Goal: Task Accomplishment & Management: Manage account settings

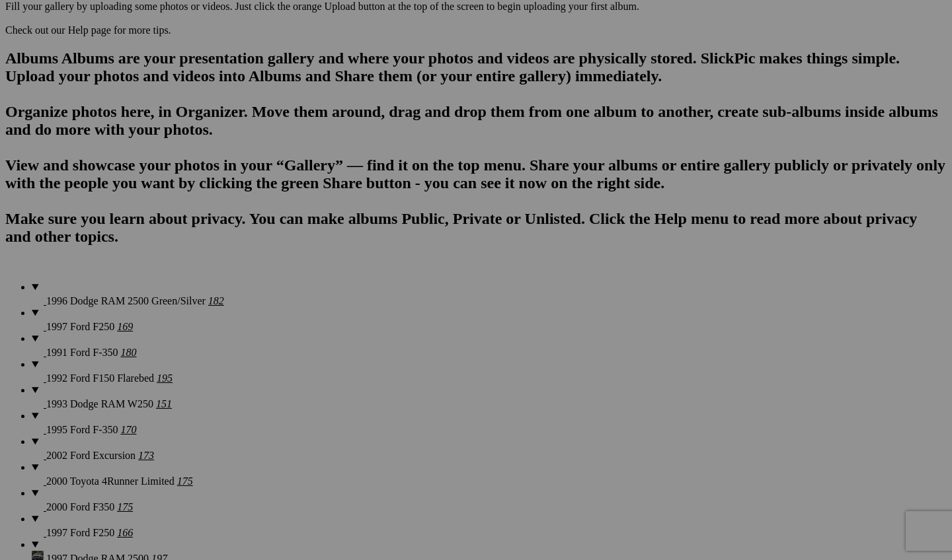
scroll to position [901, 0]
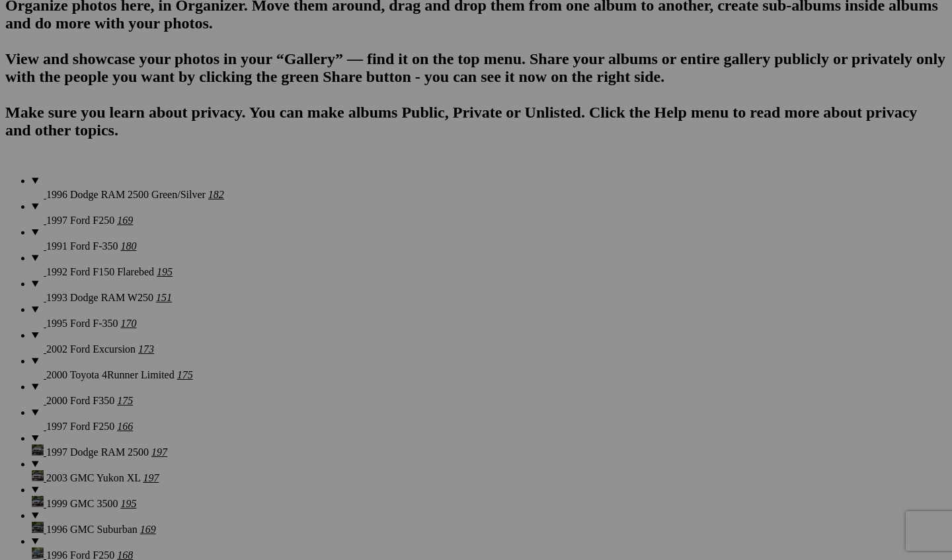
click at [388, 365] on span "Yes" at bounding box center [380, 367] width 15 height 11
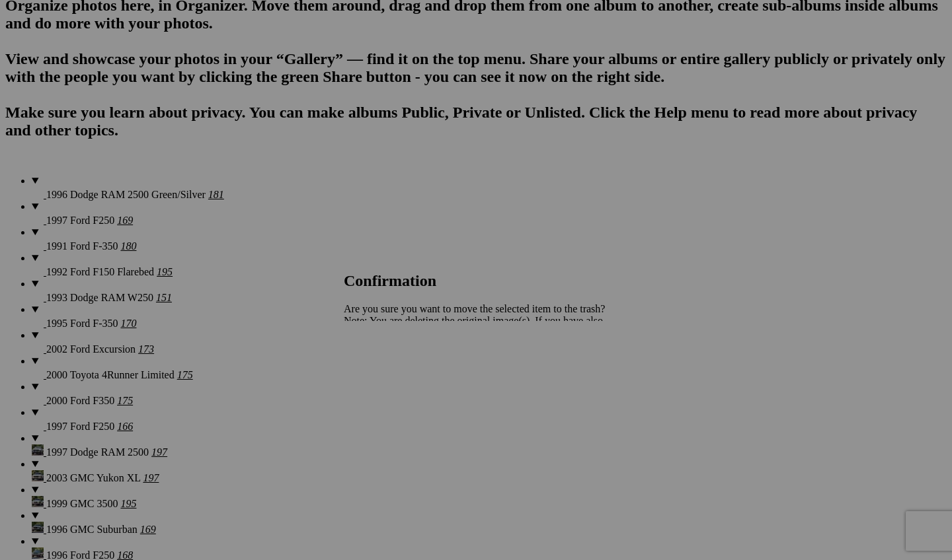
click at [388, 373] on link "Yes" at bounding box center [380, 367] width 15 height 11
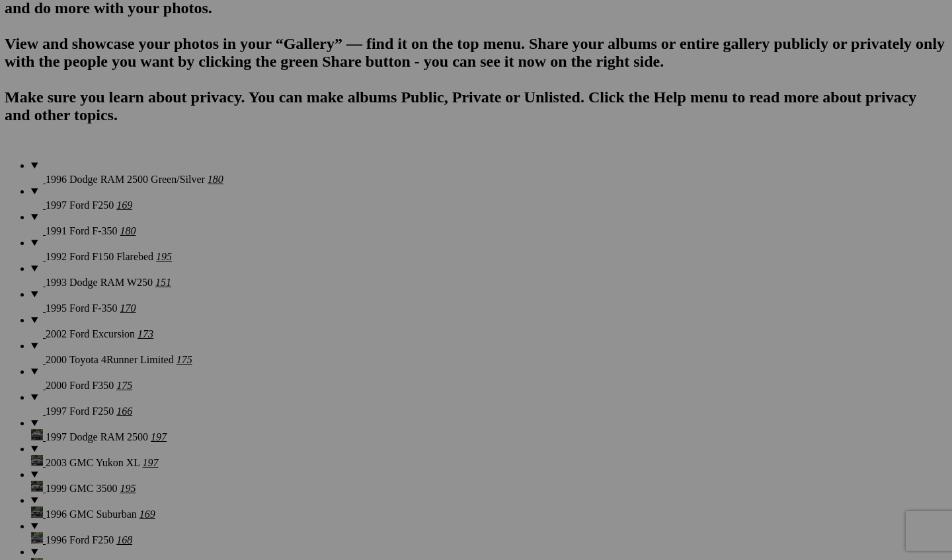
scroll to position [916, 0]
click at [388, 367] on link "Yes" at bounding box center [380, 367] width 15 height 11
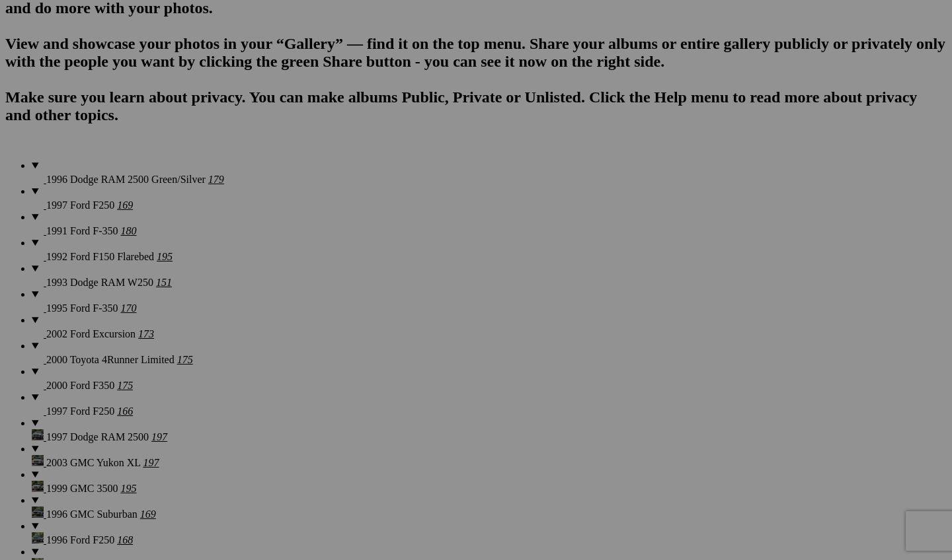
click at [601, 362] on div "Cancel Yes" at bounding box center [476, 368] width 264 height 12
click at [388, 365] on span "Yes" at bounding box center [380, 367] width 15 height 11
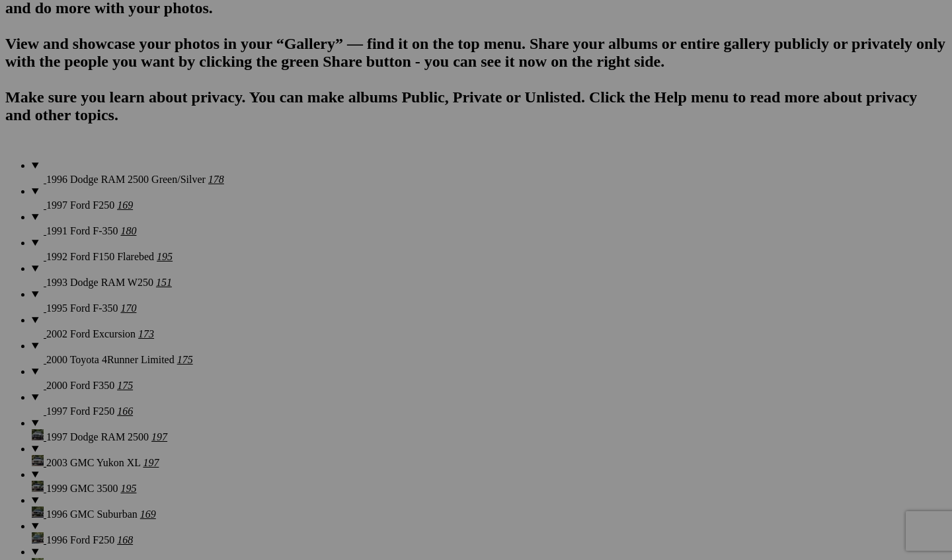
click at [388, 372] on span "Yes" at bounding box center [380, 367] width 15 height 11
click at [388, 367] on link "Yes" at bounding box center [380, 367] width 15 height 11
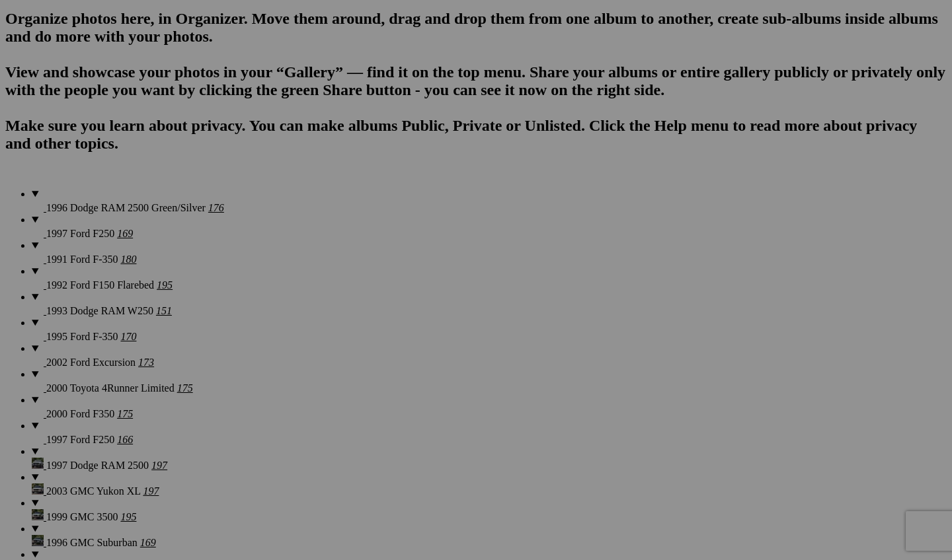
scroll to position [835, 0]
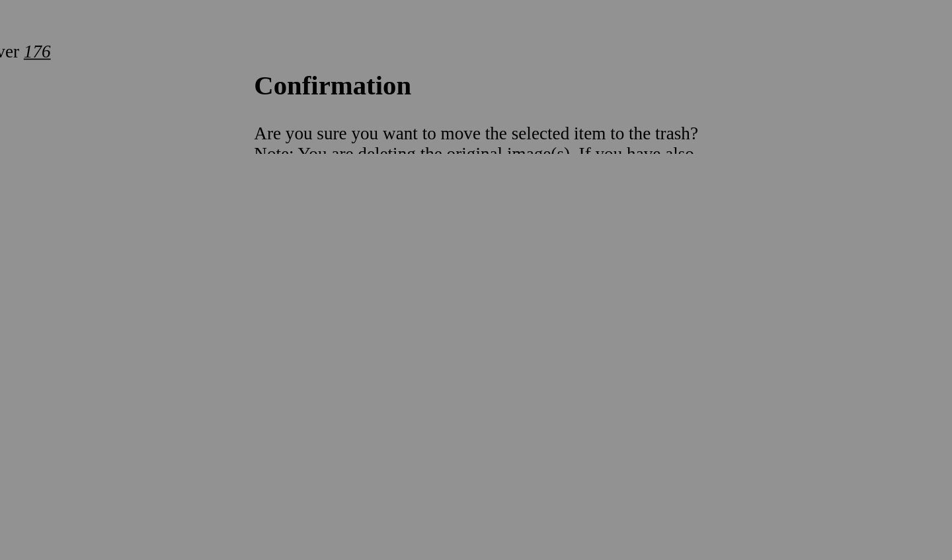
click at [388, 362] on span "Yes" at bounding box center [380, 367] width 15 height 11
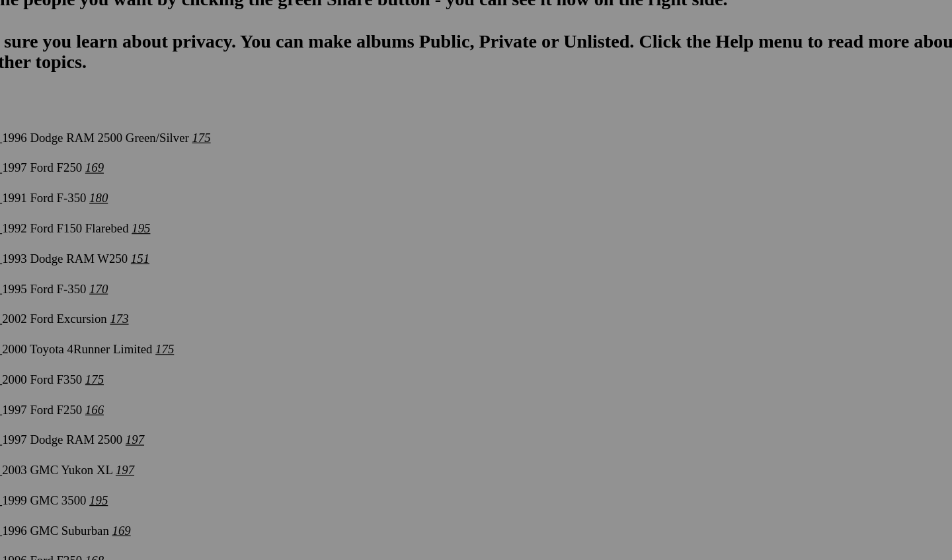
scroll to position [1063, 0]
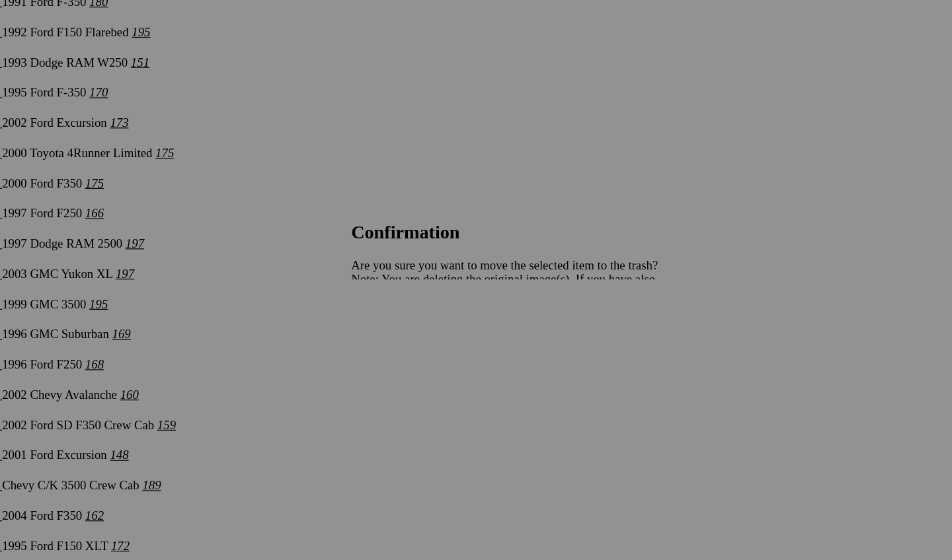
click at [388, 362] on span "Yes" at bounding box center [380, 367] width 15 height 11
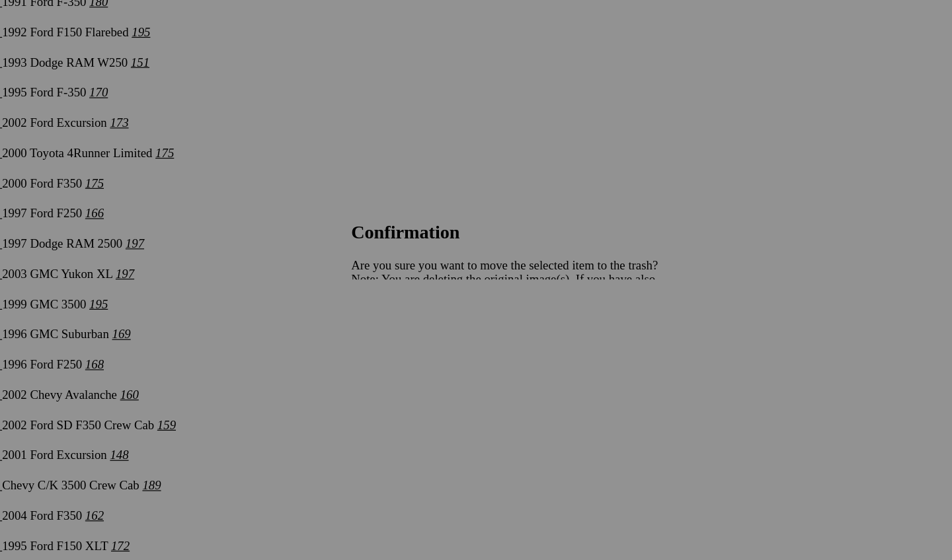
click at [388, 362] on span "Yes" at bounding box center [380, 367] width 15 height 11
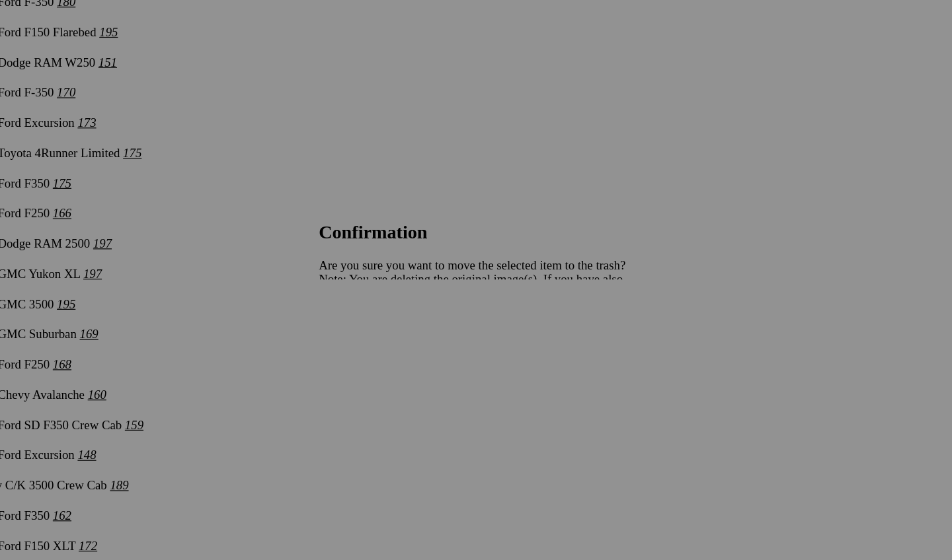
click at [388, 362] on span "Yes" at bounding box center [380, 367] width 15 height 11
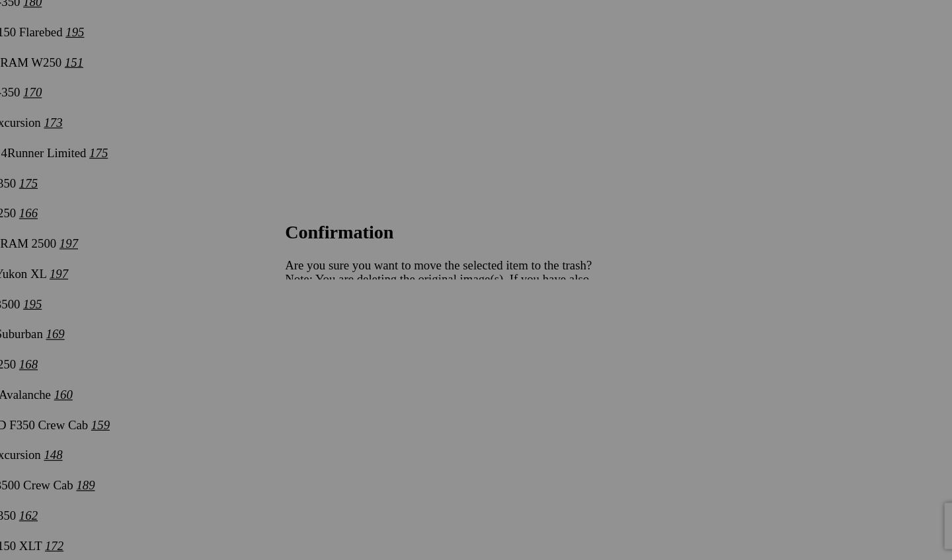
click at [388, 362] on span "Yes" at bounding box center [380, 367] width 15 height 11
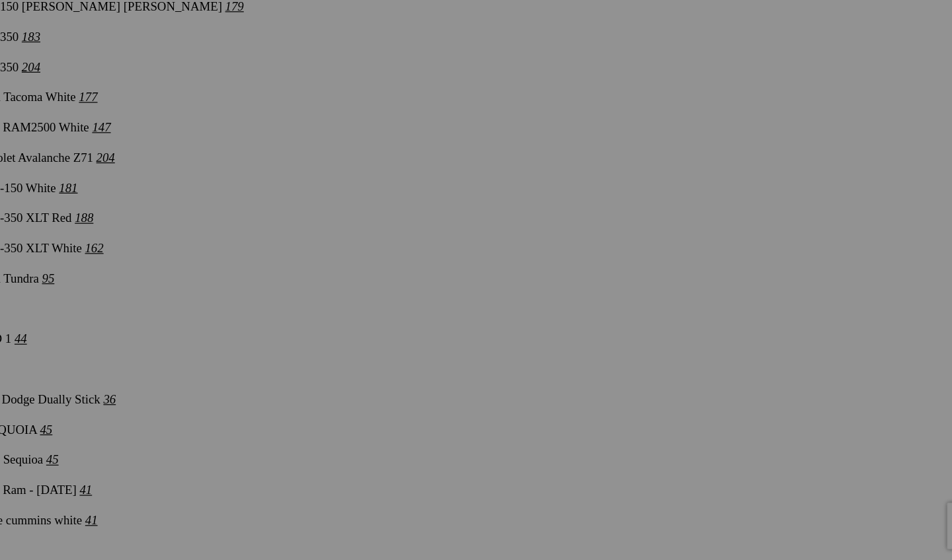
scroll to position [1755, 0]
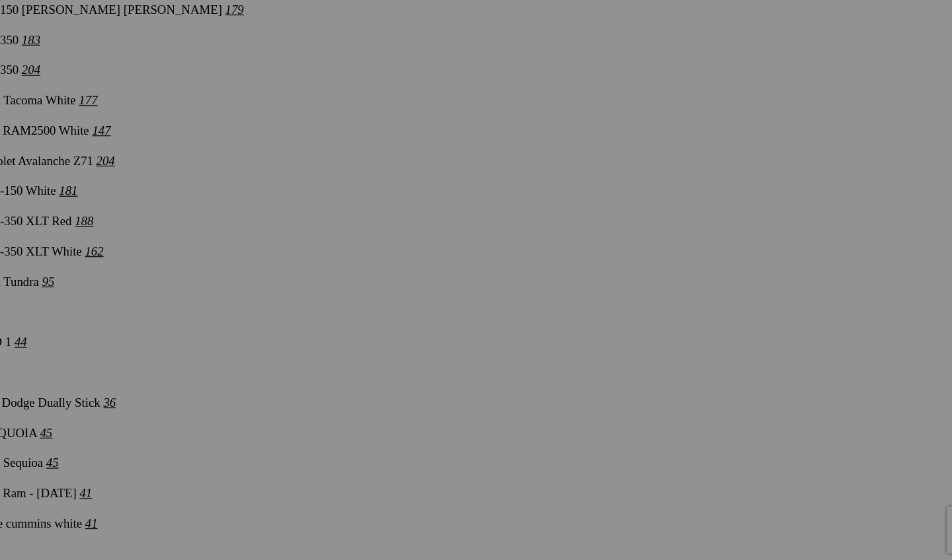
click at [388, 362] on span "Yes" at bounding box center [380, 367] width 15 height 11
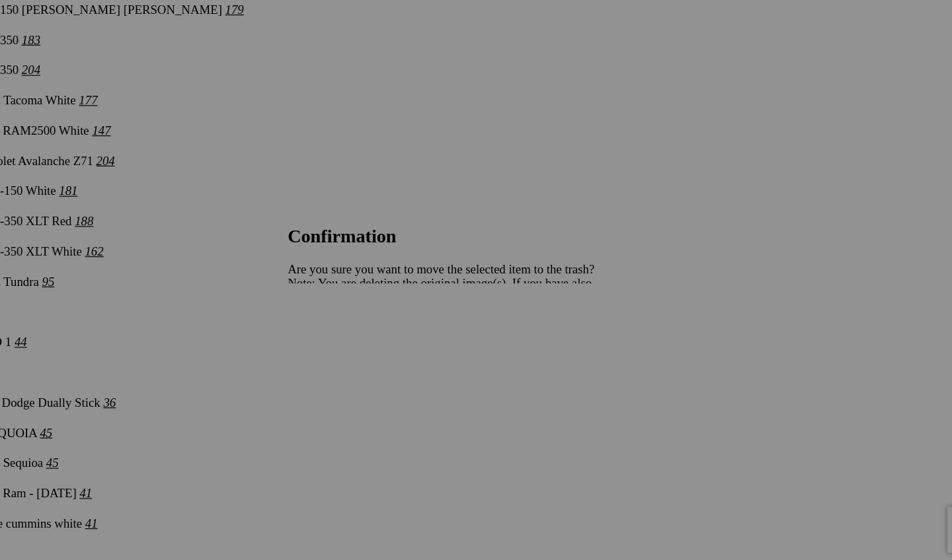
click at [388, 362] on span "Yes" at bounding box center [380, 367] width 15 height 11
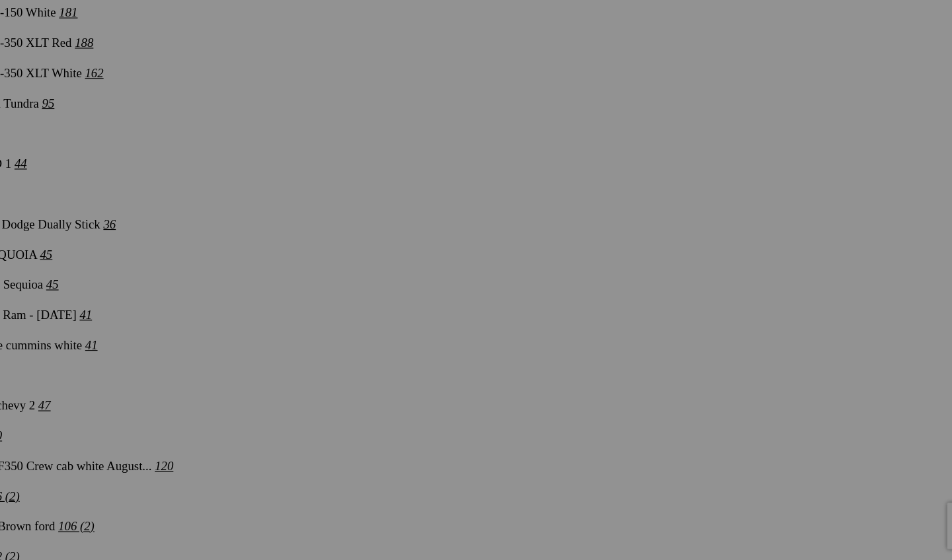
scroll to position [1907, 0]
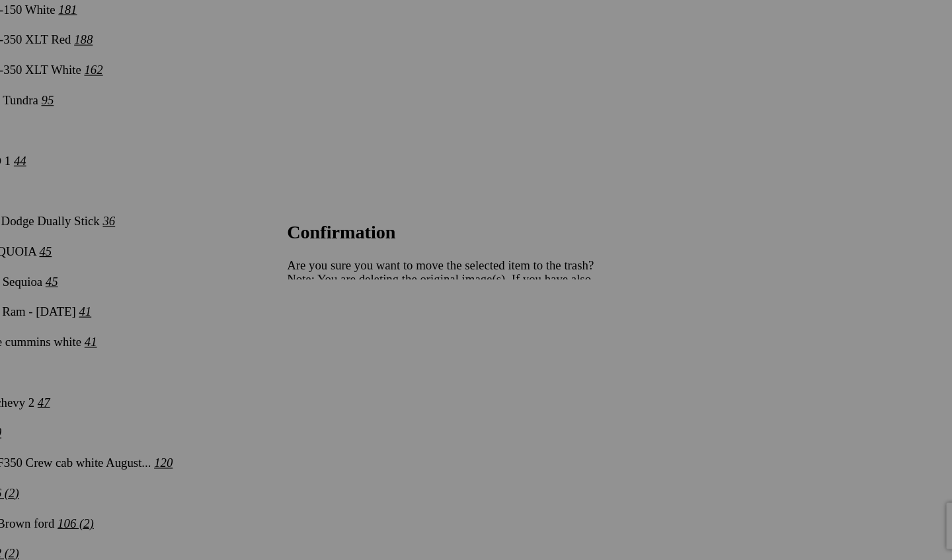
click at [388, 362] on span "Yes" at bounding box center [380, 367] width 15 height 11
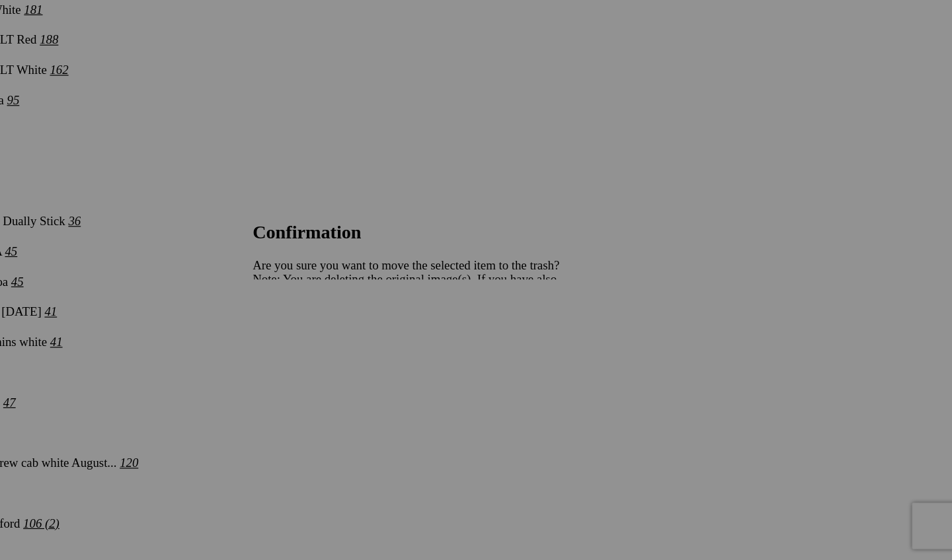
click at [388, 362] on link "Yes" at bounding box center [380, 367] width 15 height 11
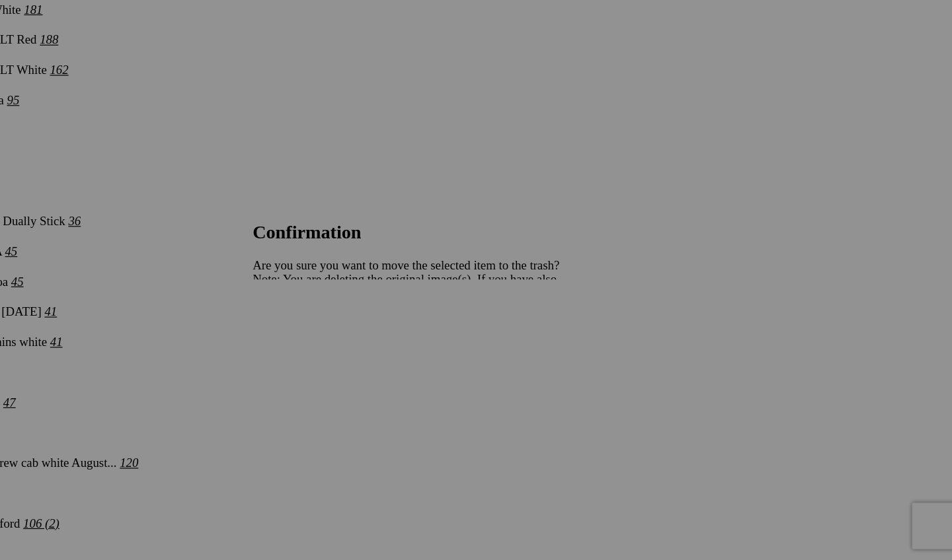
click at [388, 362] on span "Yes" at bounding box center [380, 367] width 15 height 11
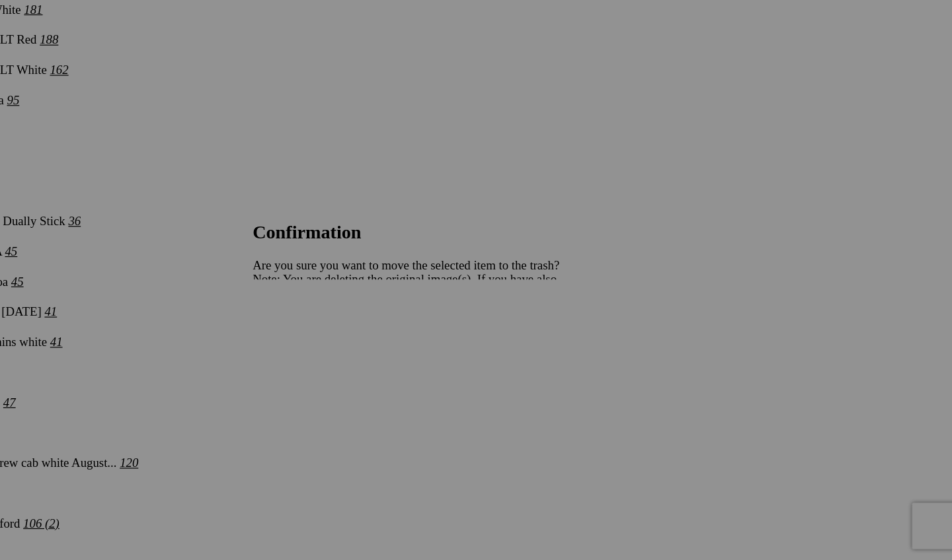
click at [388, 362] on span "Yes" at bounding box center [380, 367] width 15 height 11
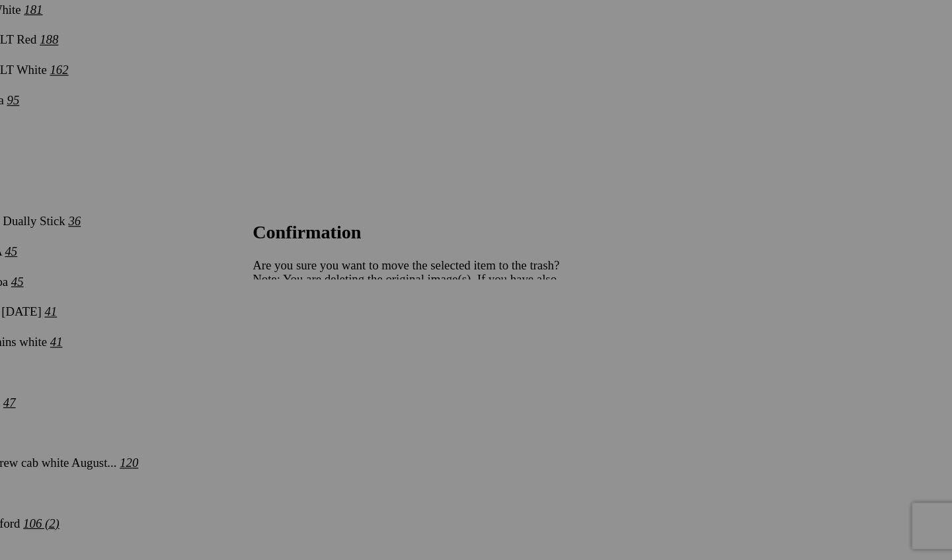
click at [388, 362] on span "Yes" at bounding box center [380, 367] width 15 height 11
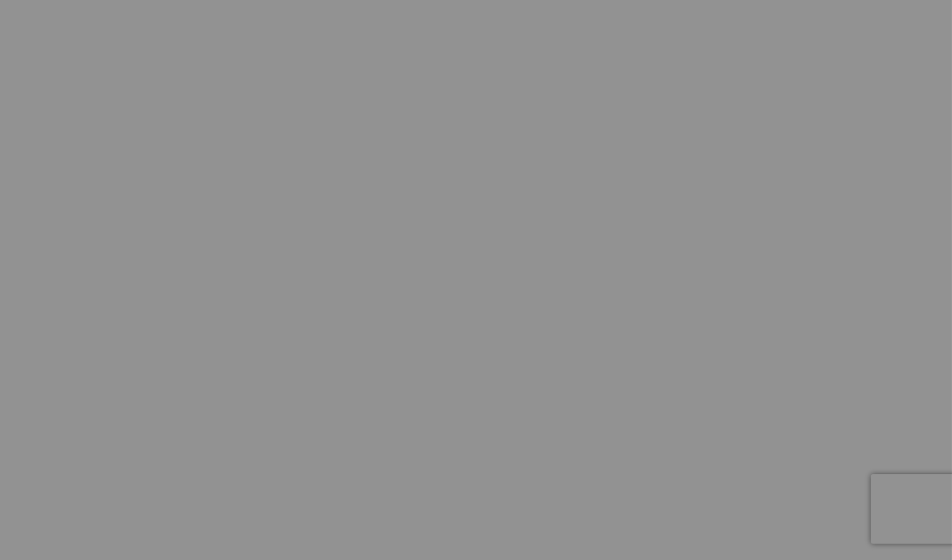
scroll to position [3884, 0]
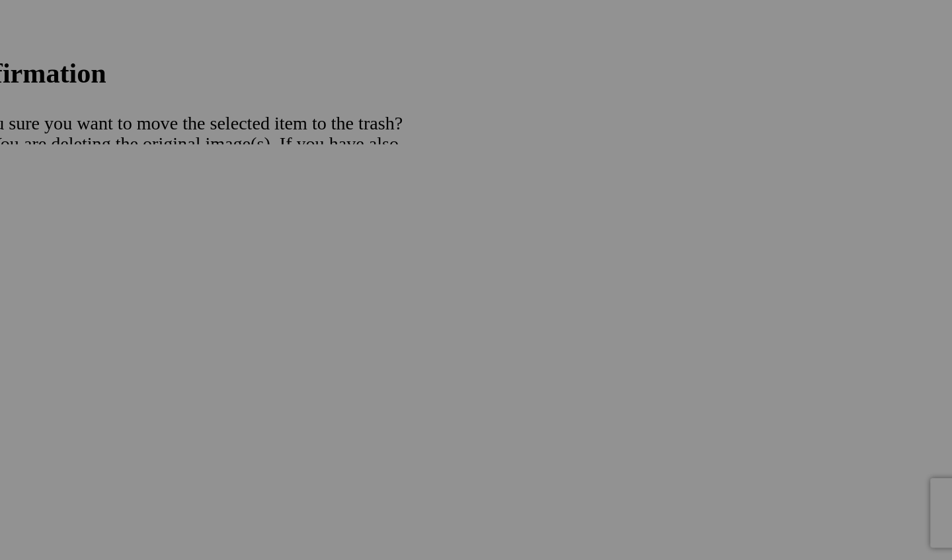
click at [373, 362] on link "Yes" at bounding box center [380, 367] width 15 height 11
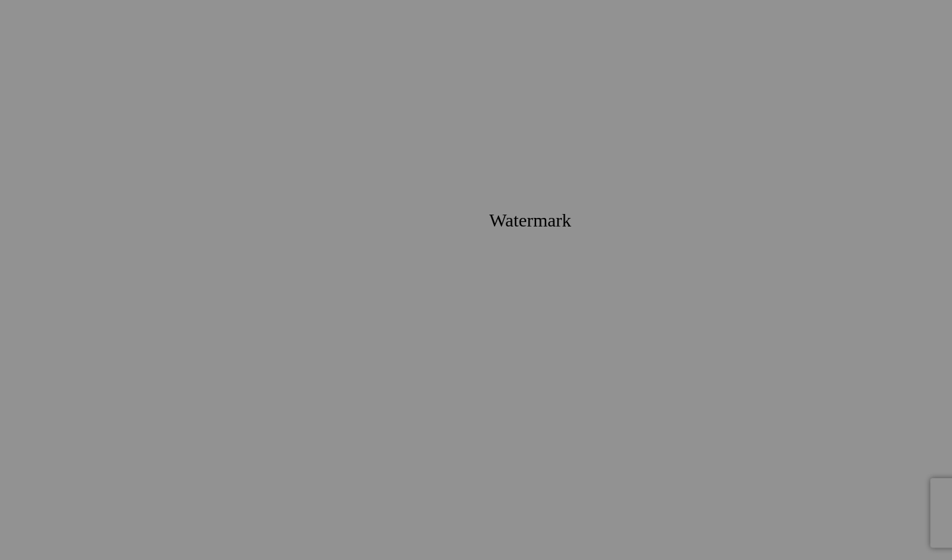
scroll to position [4008, 0]
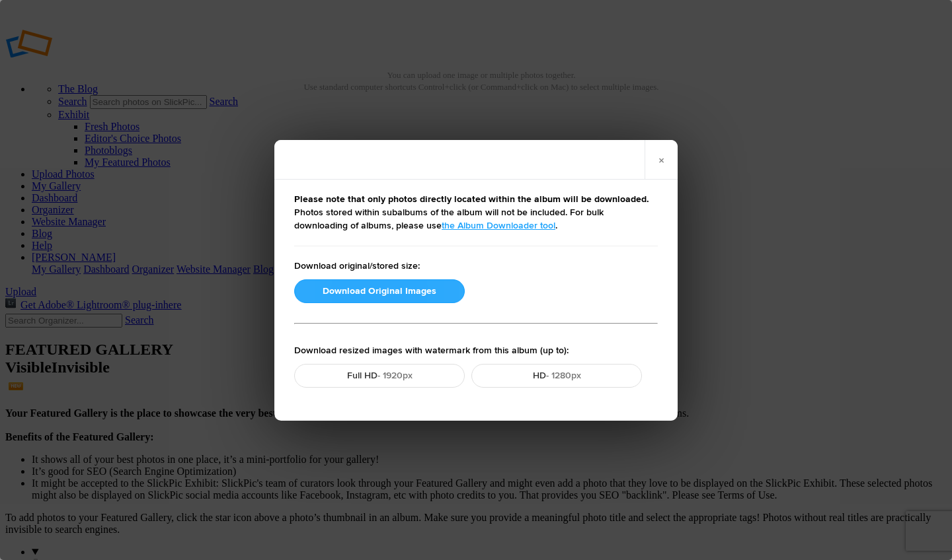
click at [402, 295] on button "Download Original Images" at bounding box center [379, 292] width 171 height 24
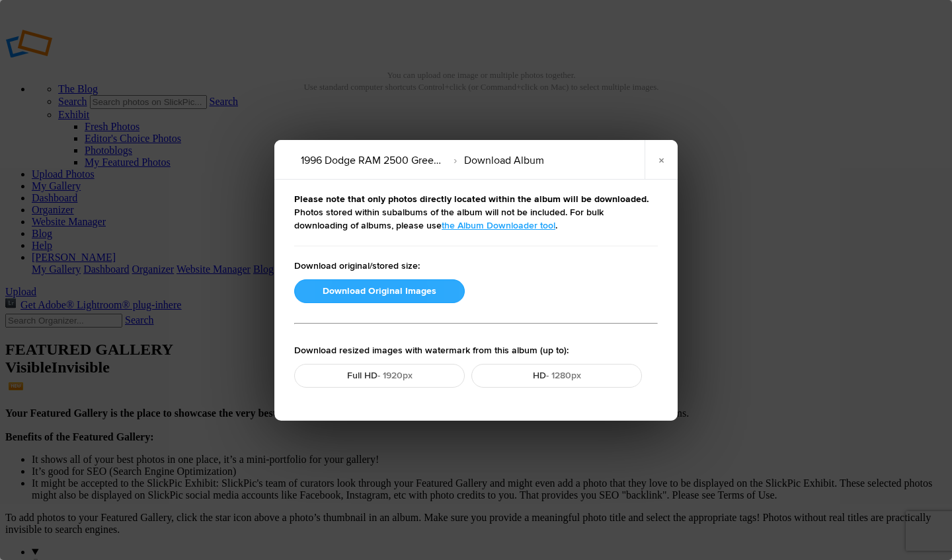
click at [440, 291] on button "Download Original Images" at bounding box center [379, 292] width 171 height 24
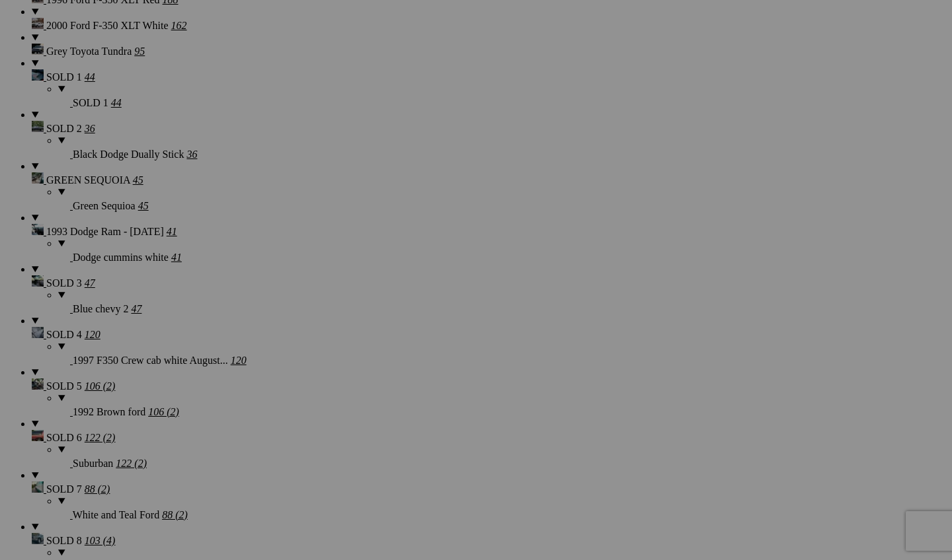
scroll to position [2003, 0]
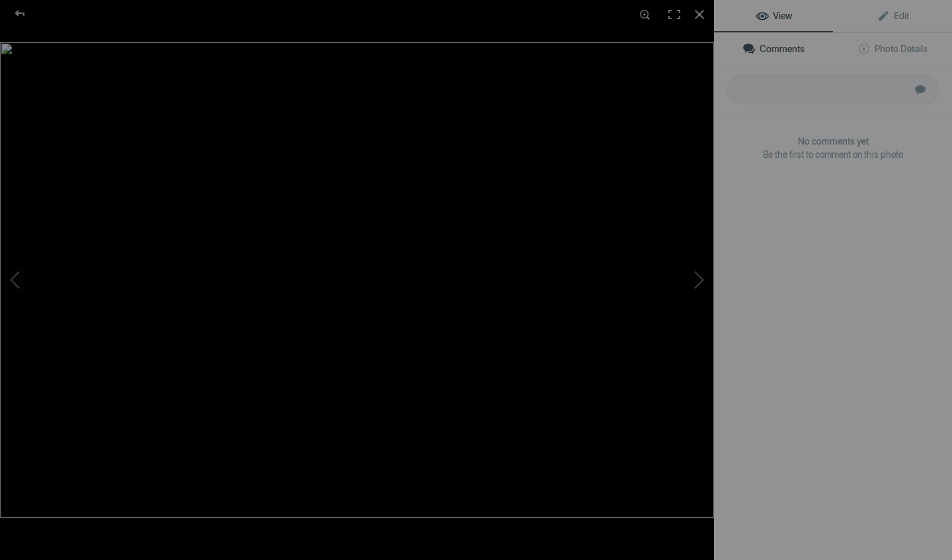
click at [347, 350] on img at bounding box center [357, 280] width 714 height 476
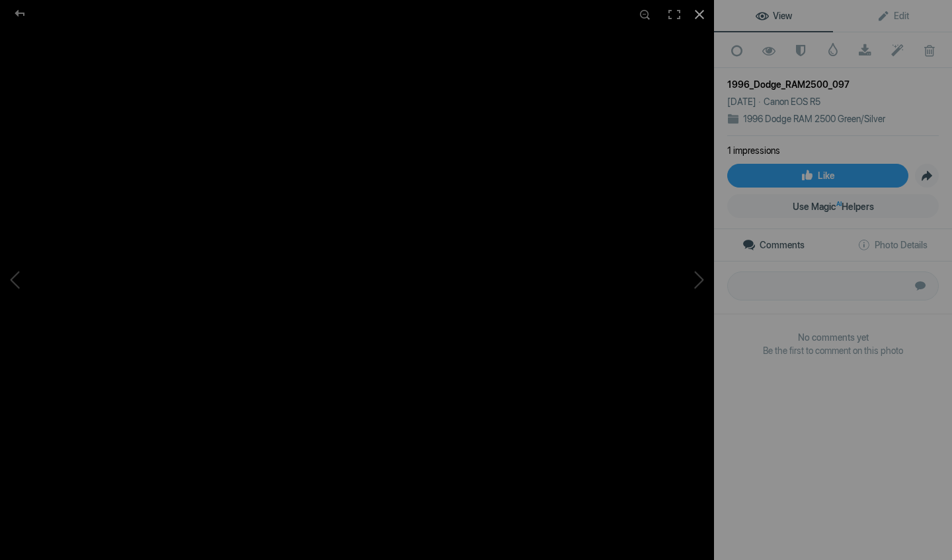
click at [705, 9] on div at bounding box center [699, 14] width 29 height 29
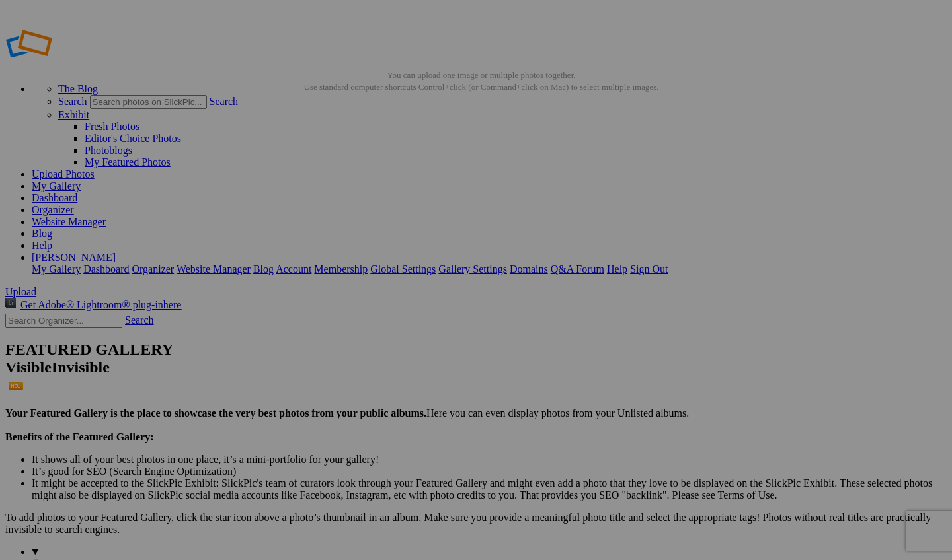
scroll to position [0, 0]
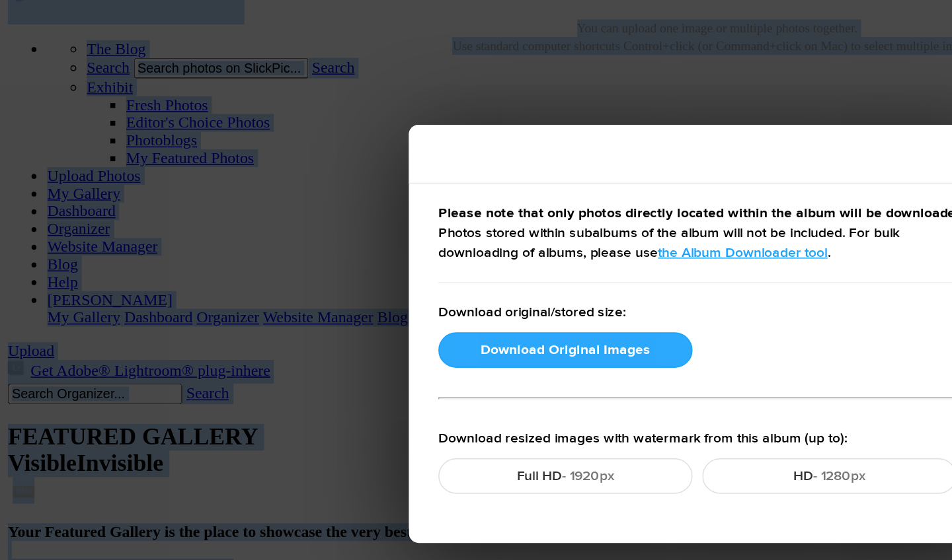
click at [368, 280] on button "Download Original Images" at bounding box center [379, 292] width 171 height 24
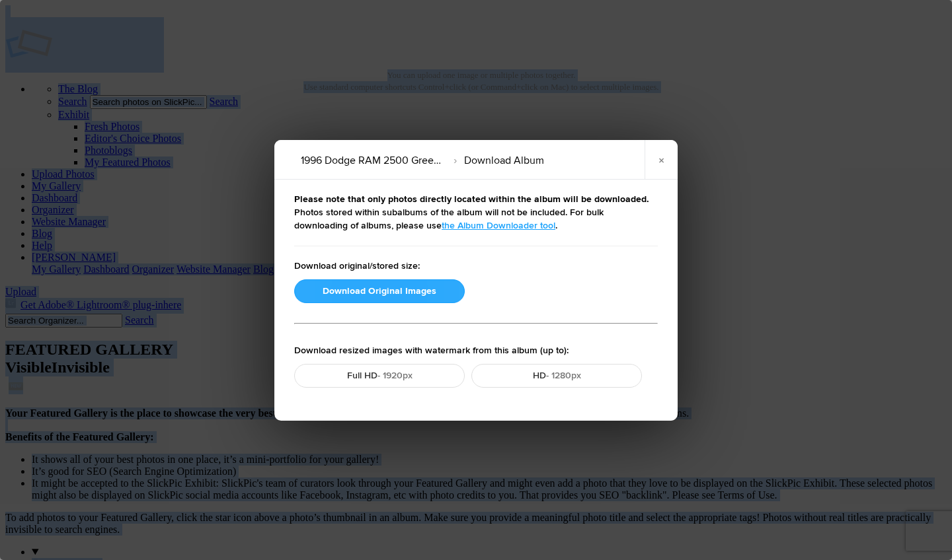
click at [333, 293] on button "Download Original Images" at bounding box center [379, 292] width 171 height 24
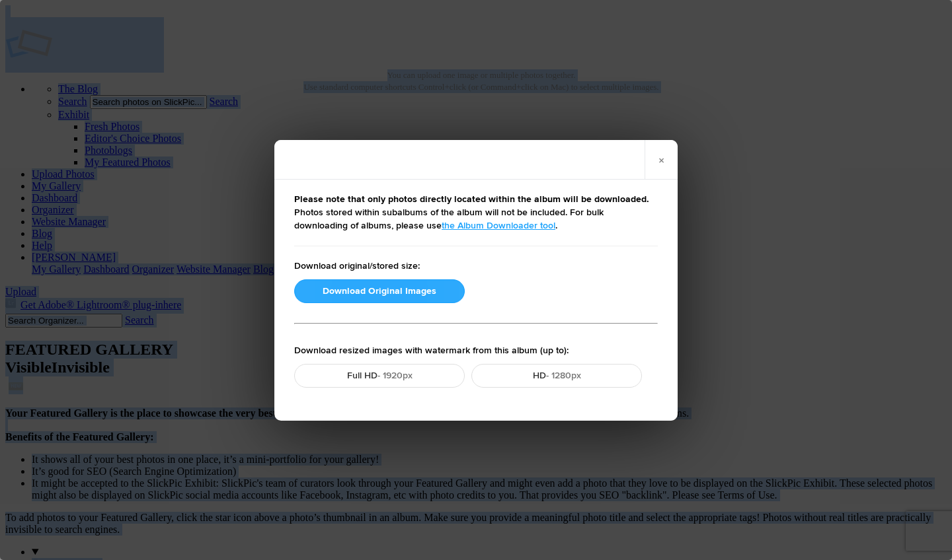
click at [393, 293] on button "Download Original Images" at bounding box center [379, 292] width 171 height 24
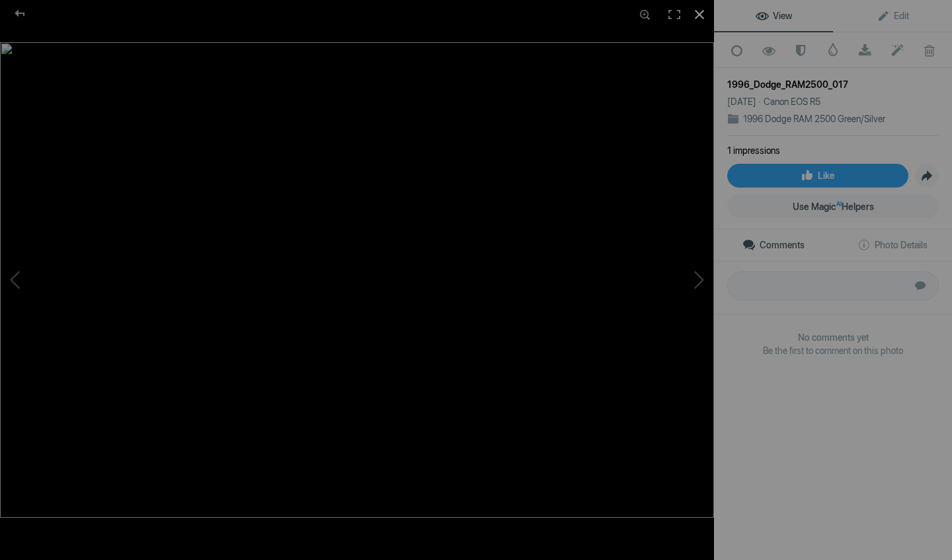
click at [707, 9] on div at bounding box center [699, 14] width 29 height 29
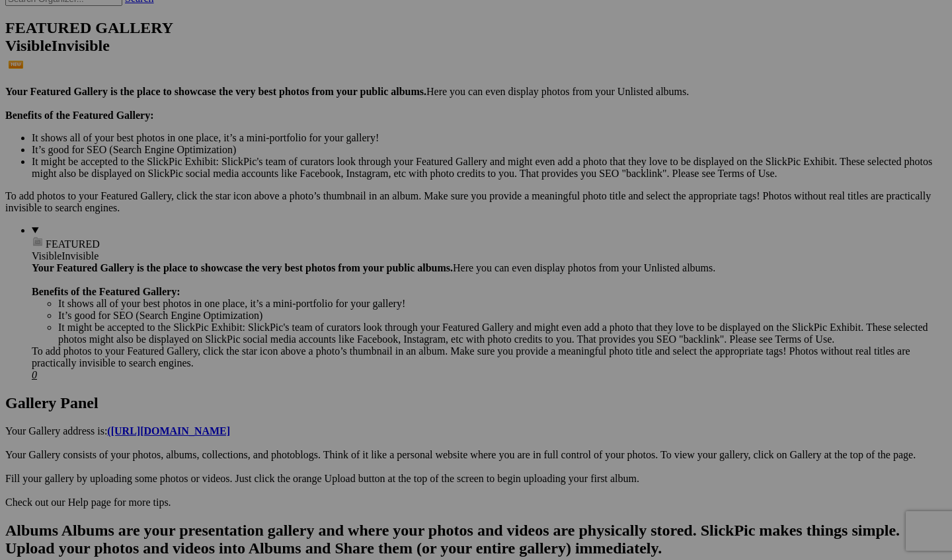
scroll to position [324, 0]
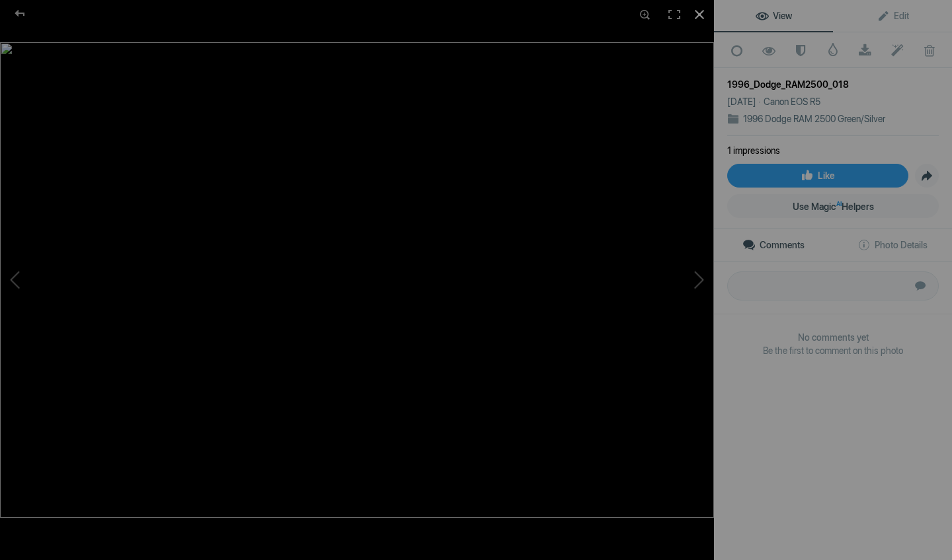
click at [698, 10] on div at bounding box center [699, 14] width 29 height 29
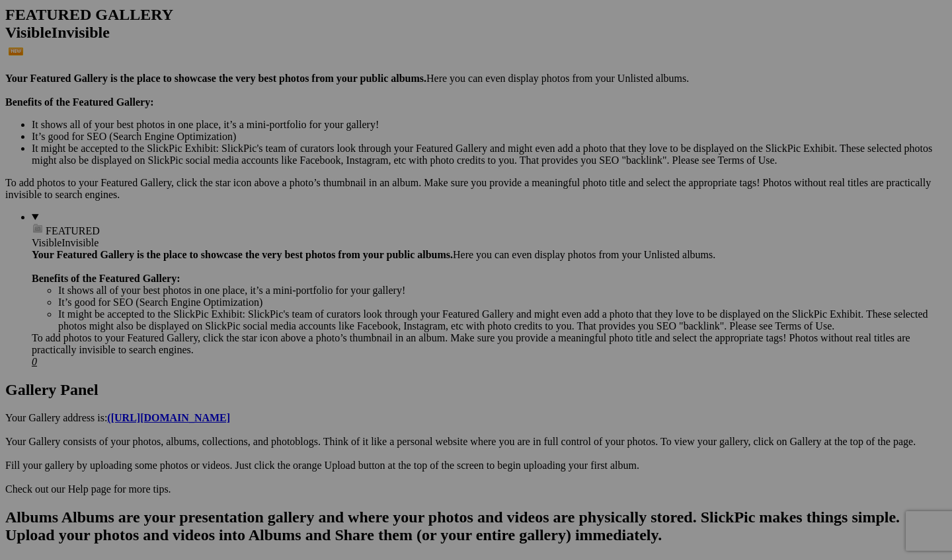
scroll to position [336, 0]
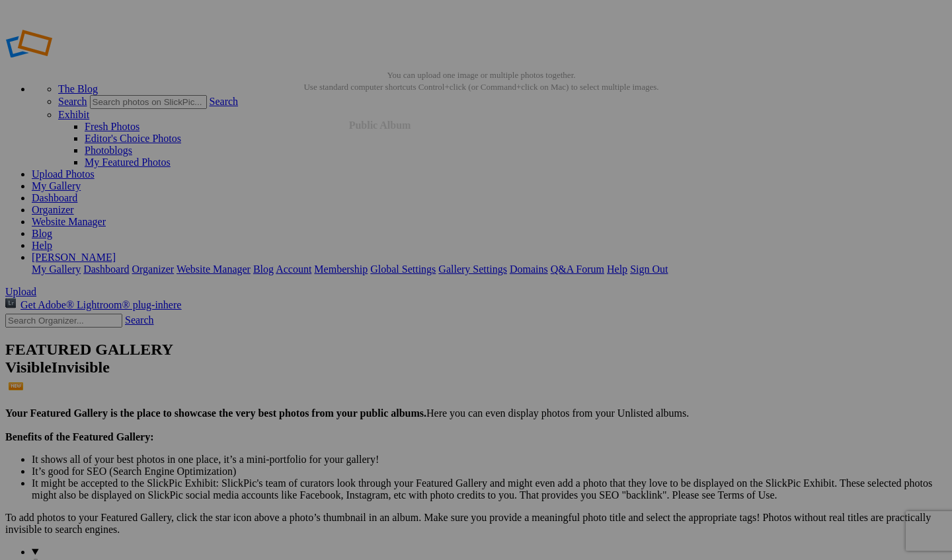
scroll to position [0, 0]
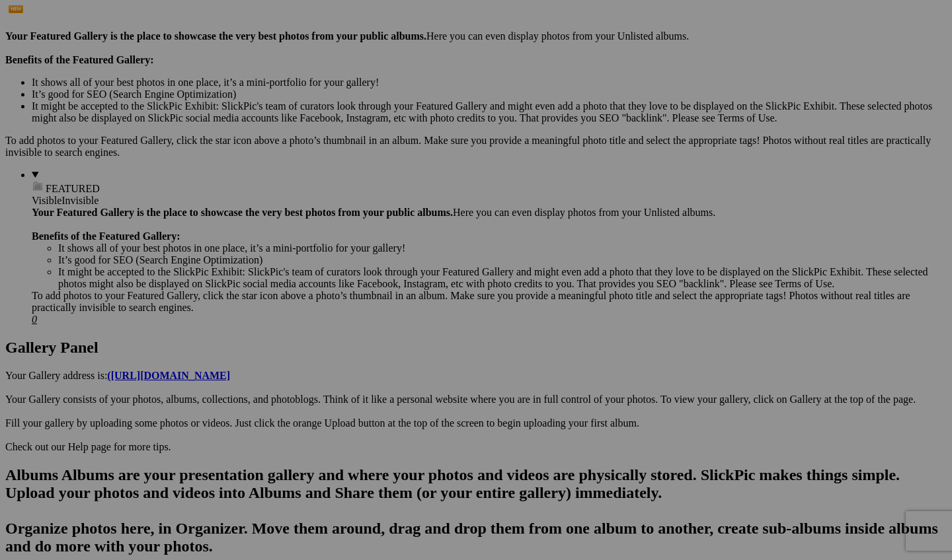
scroll to position [476, 0]
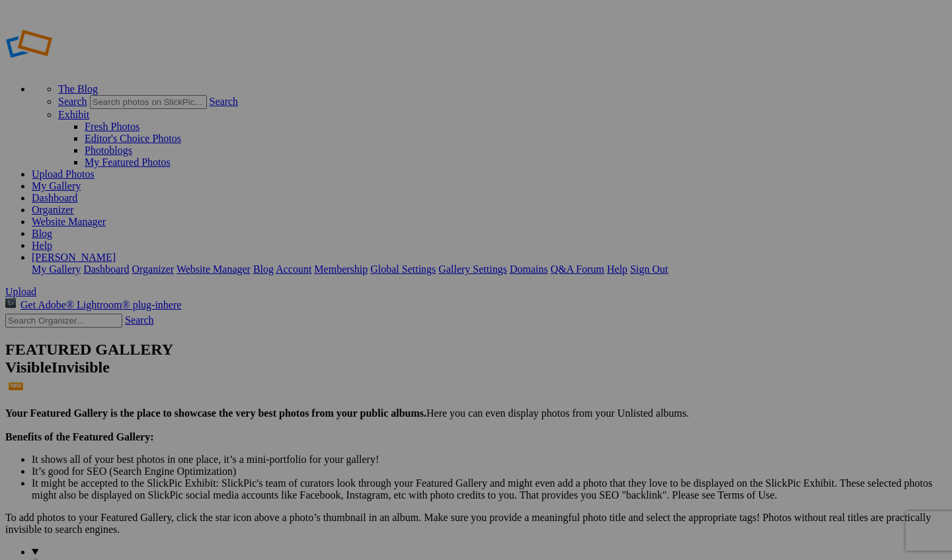
scroll to position [0, 0]
